Goal: Information Seeking & Learning: Learn about a topic

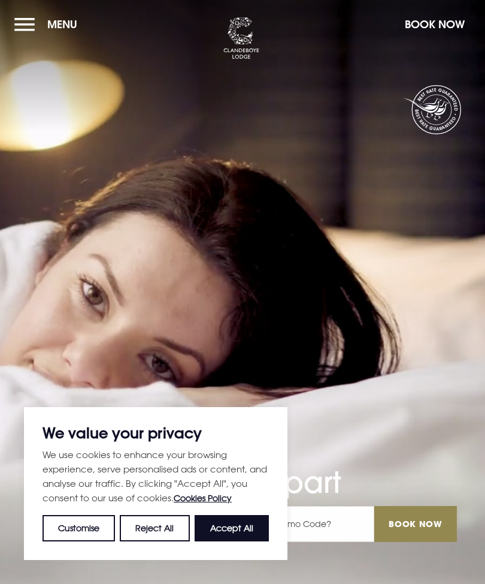
click at [250, 527] on button "Accept All" at bounding box center [232, 528] width 74 height 26
checkbox input "true"
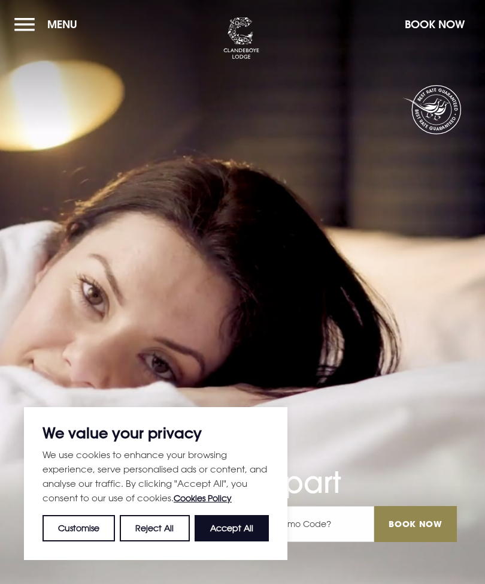
checkbox input "true"
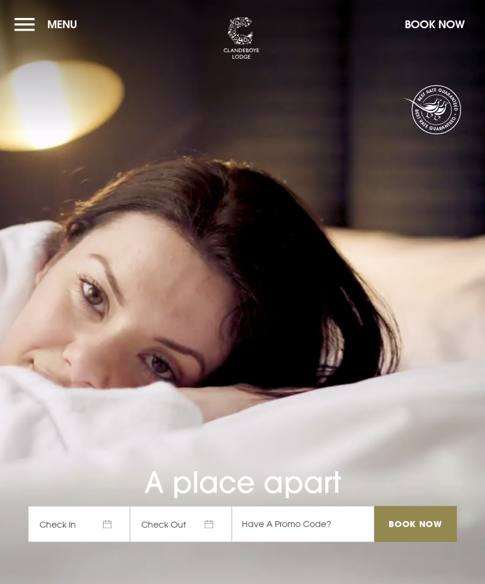
click at [24, 28] on button "Menu" at bounding box center [48, 24] width 69 height 26
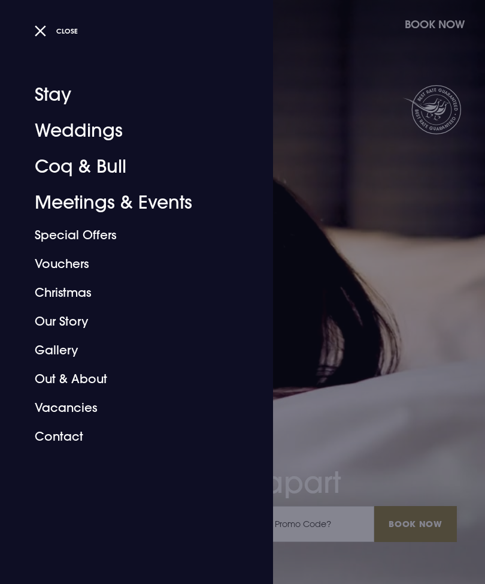
click at [428, 394] on div at bounding box center [242, 292] width 485 height 584
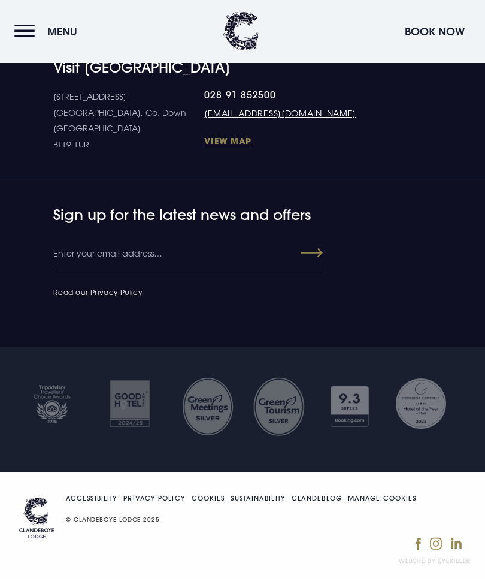
scroll to position [5822, 0]
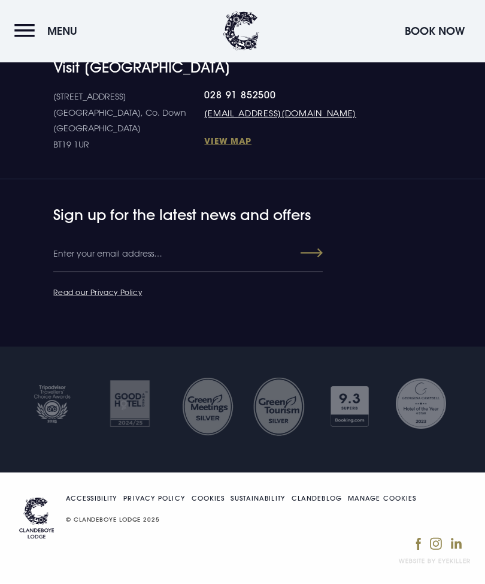
click at [261, 502] on link "Sustainability" at bounding box center [258, 498] width 55 height 7
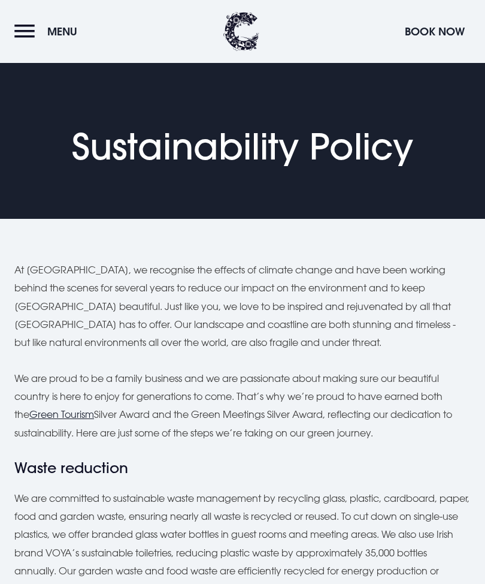
scroll to position [38, 0]
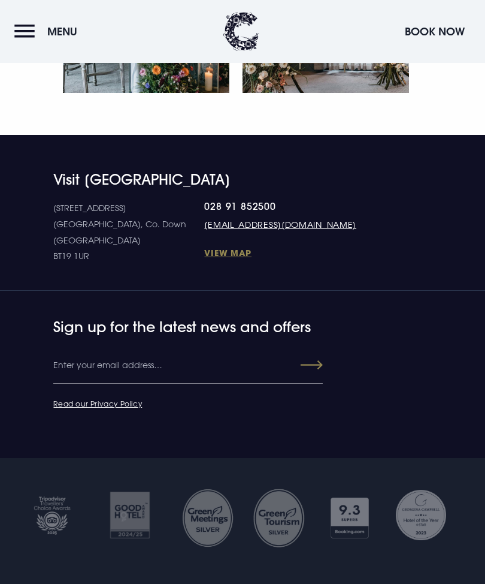
scroll to position [2039, 0]
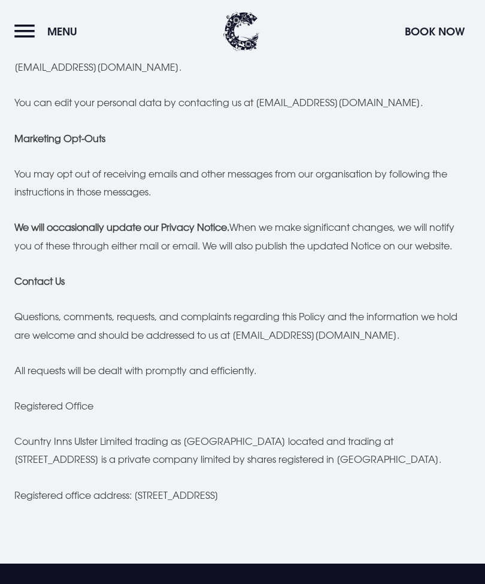
scroll to position [2905, 0]
